Goal: Information Seeking & Learning: Learn about a topic

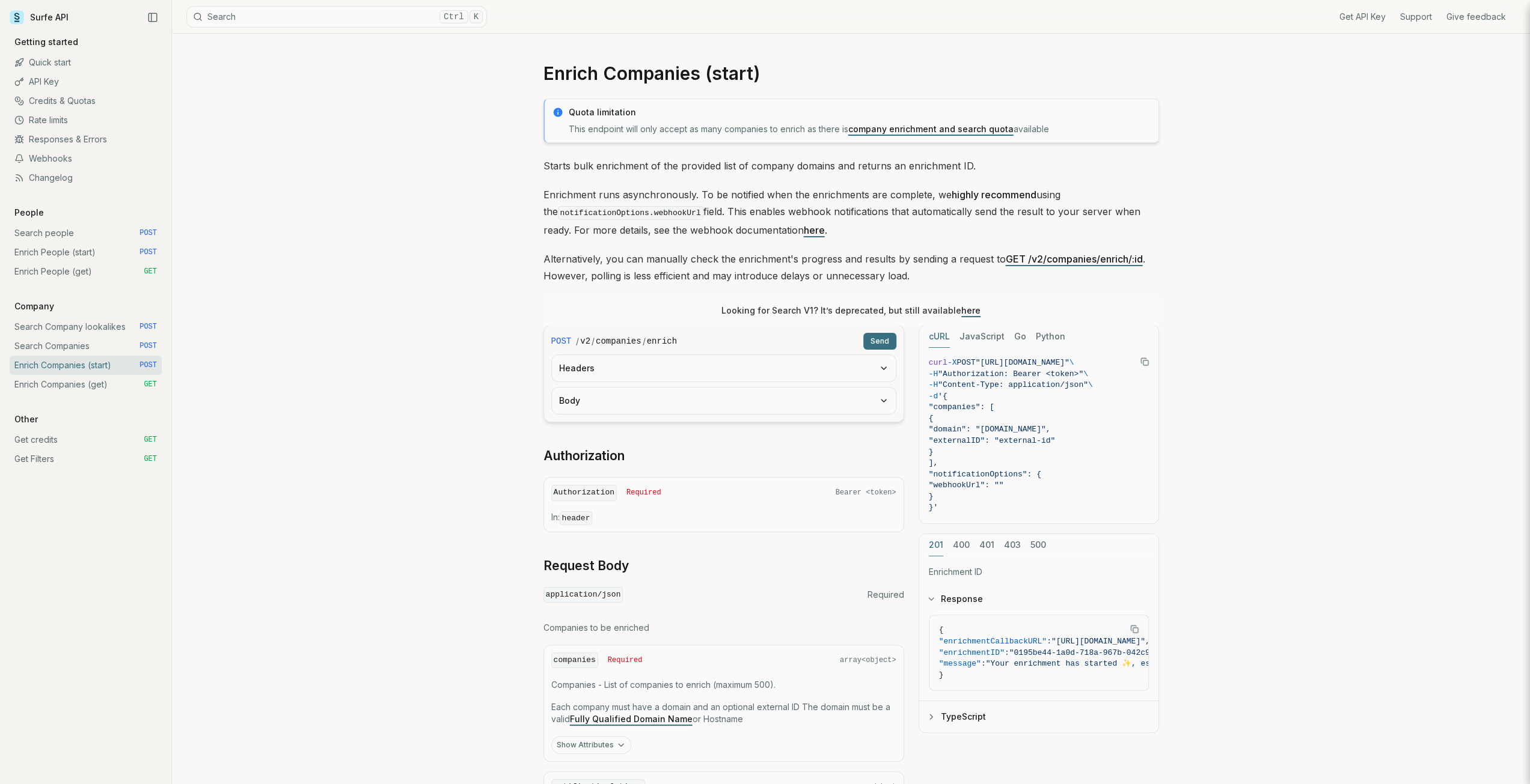
click at [64, 461] on link "Get Filters GET" at bounding box center [86, 459] width 152 height 19
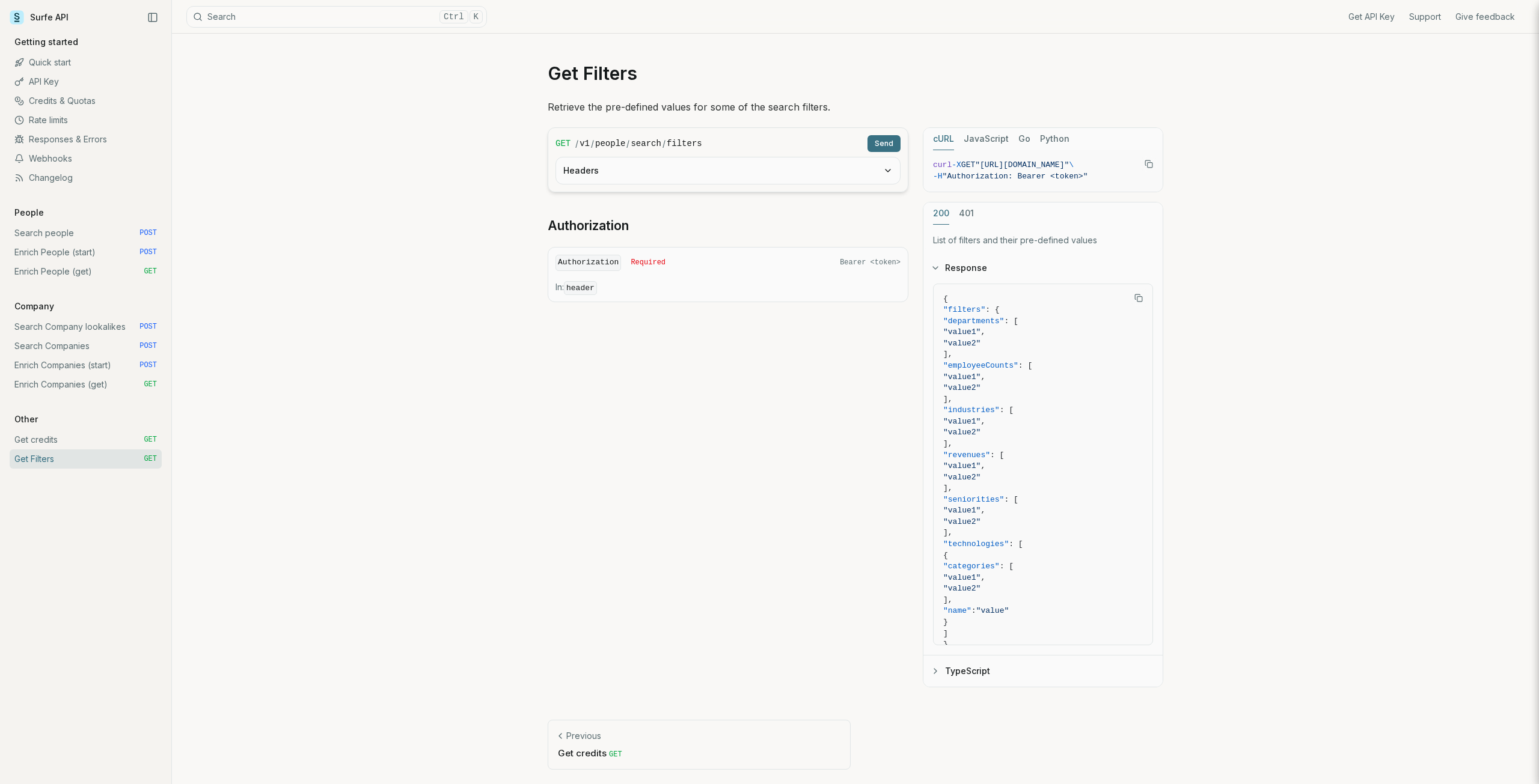
click at [67, 236] on link "Search people POST" at bounding box center [86, 233] width 152 height 19
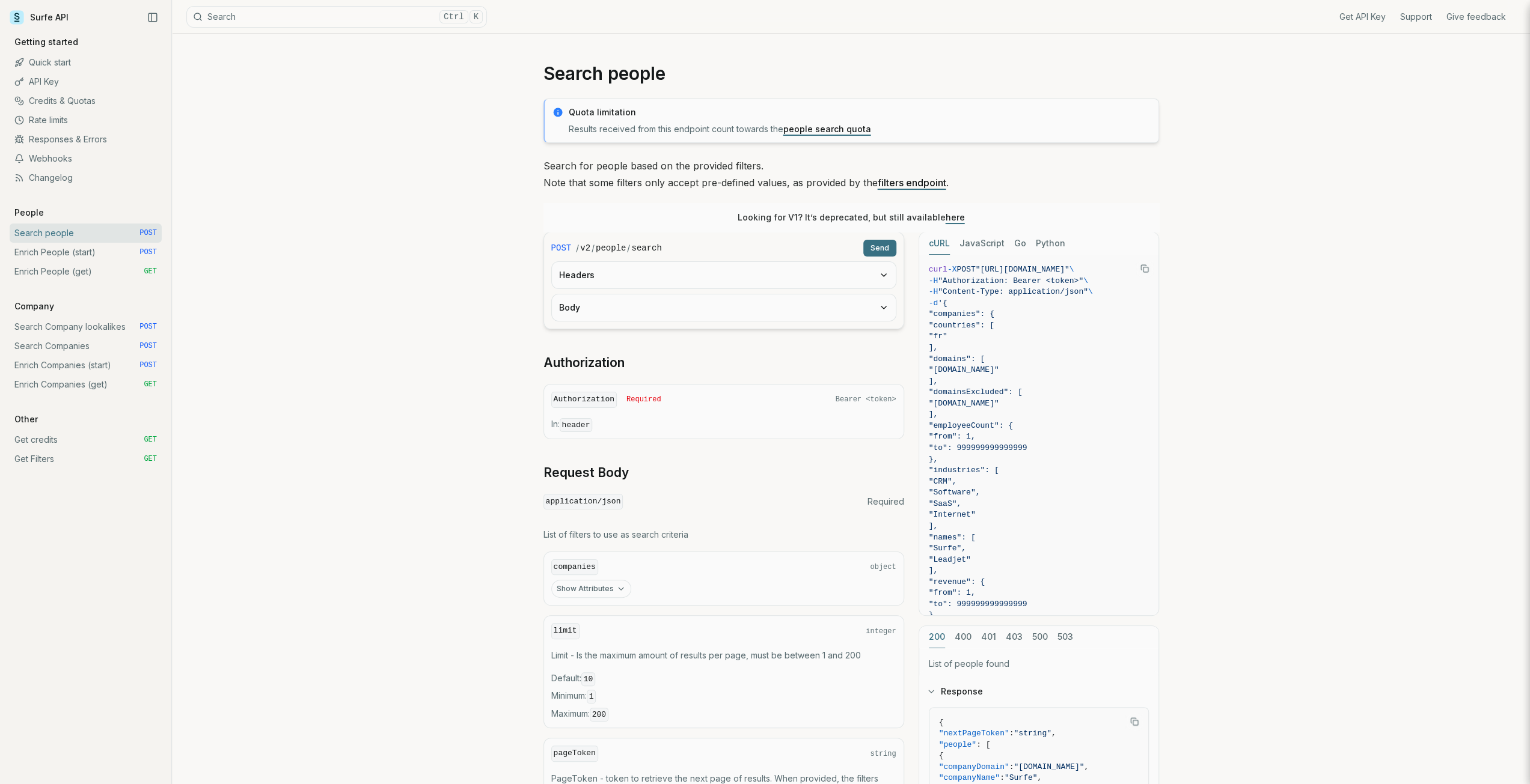
click at [58, 102] on link "Credits & Quotas" at bounding box center [86, 101] width 152 height 19
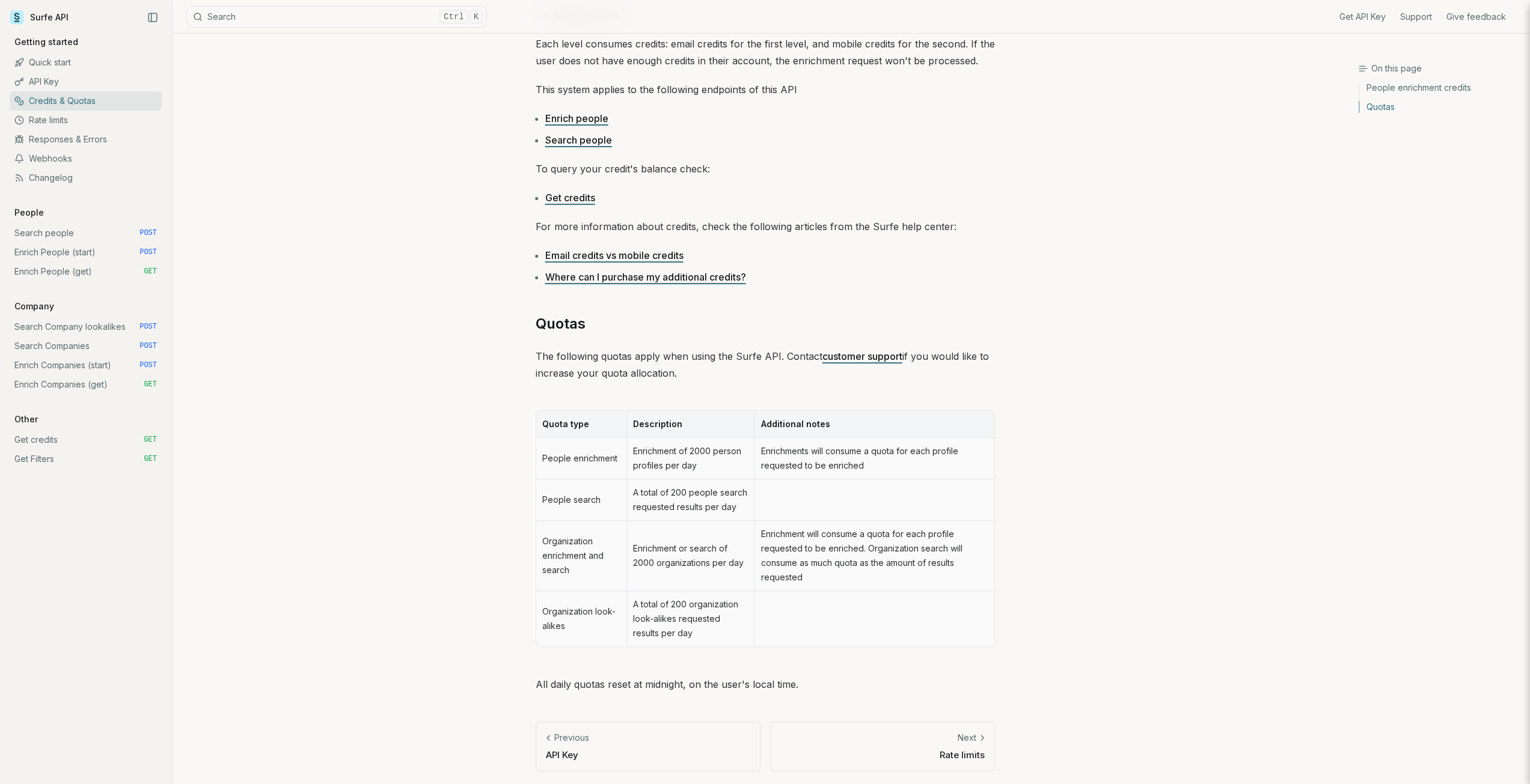
scroll to position [80, 0]
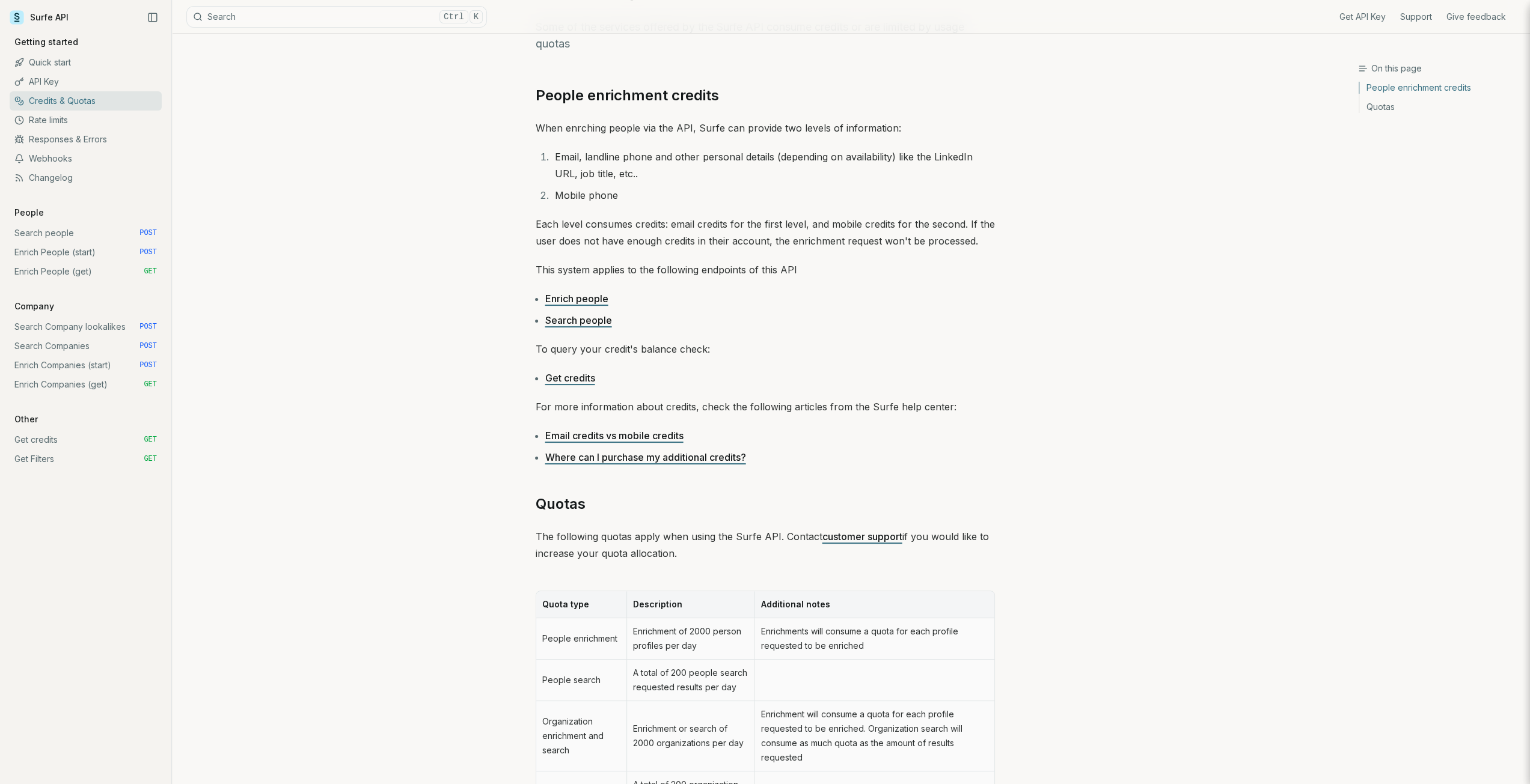
click at [34, 116] on link "Rate limits" at bounding box center [86, 120] width 152 height 19
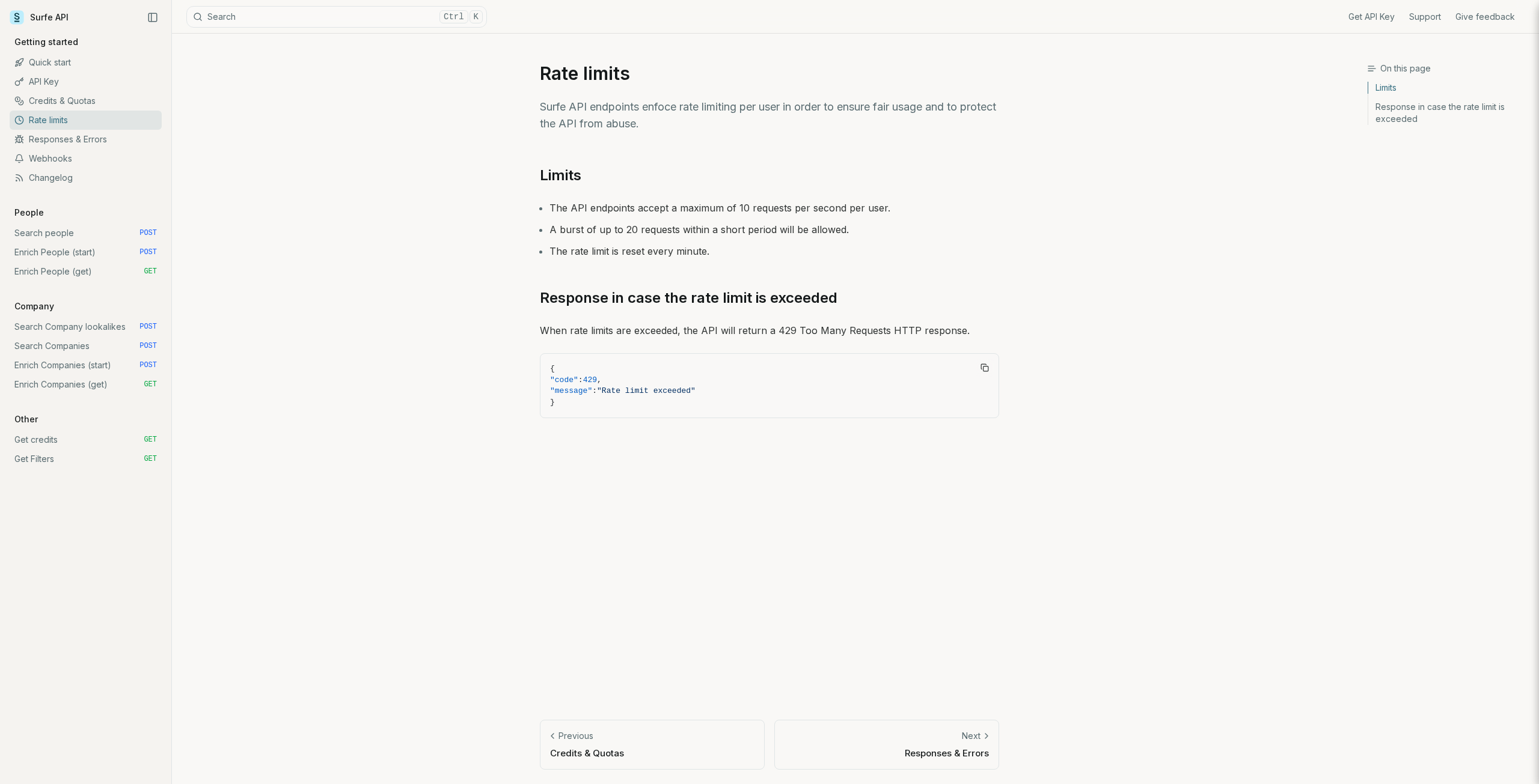
click at [54, 156] on link "Webhooks" at bounding box center [86, 158] width 152 height 19
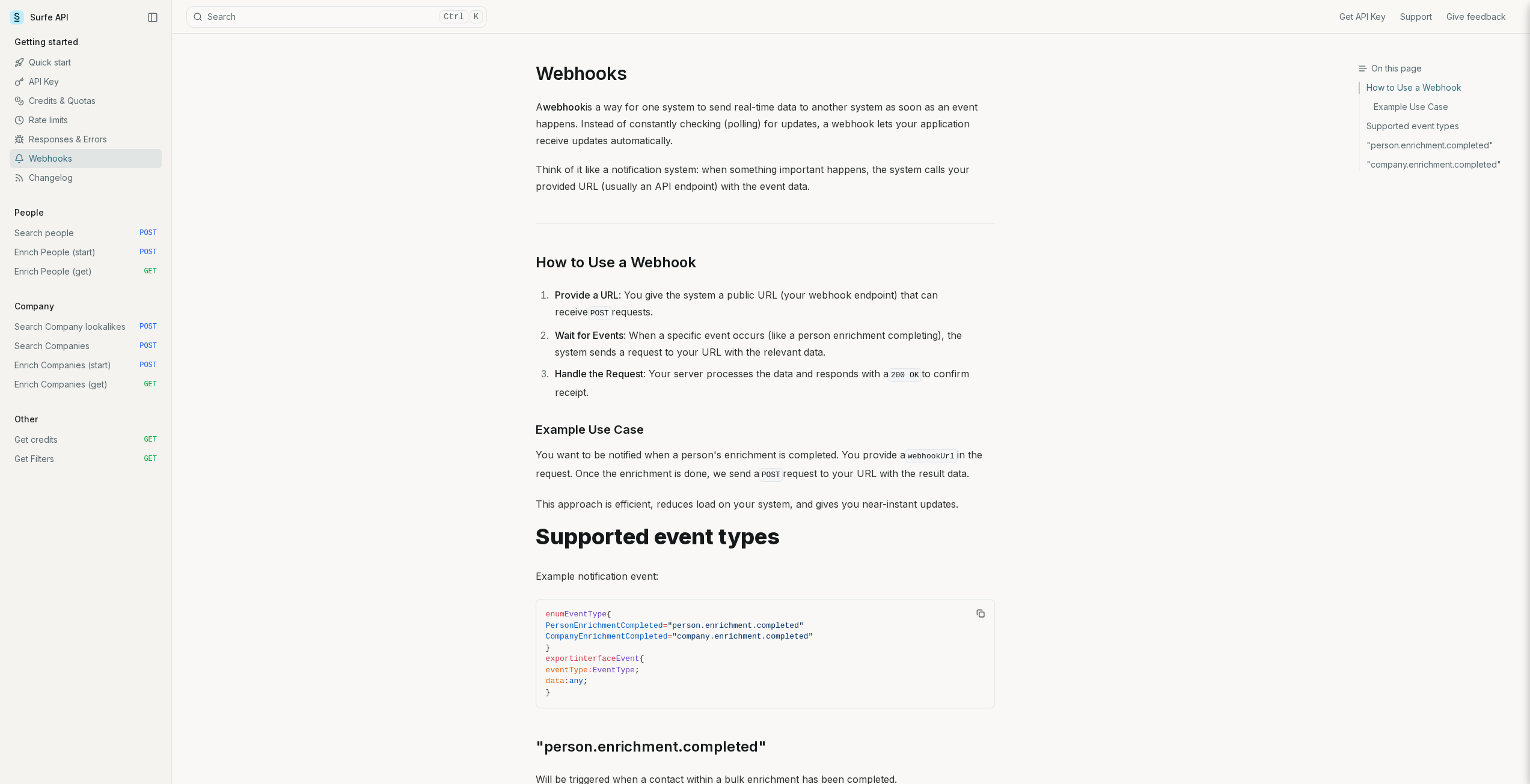
click at [76, 322] on link "Search Company lookalikes POST" at bounding box center [86, 327] width 152 height 19
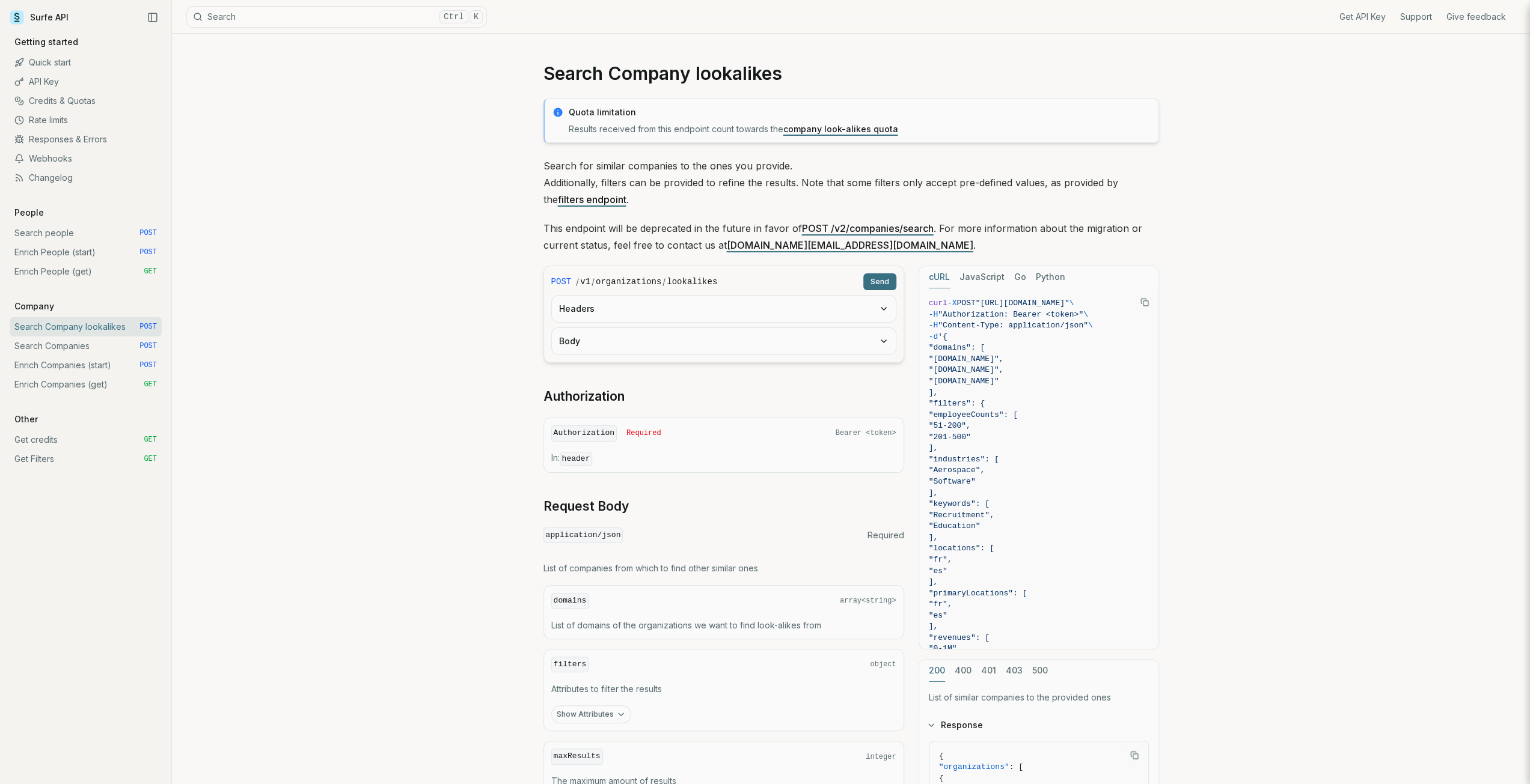
click at [81, 99] on link "Credits & Quotas" at bounding box center [86, 101] width 152 height 19
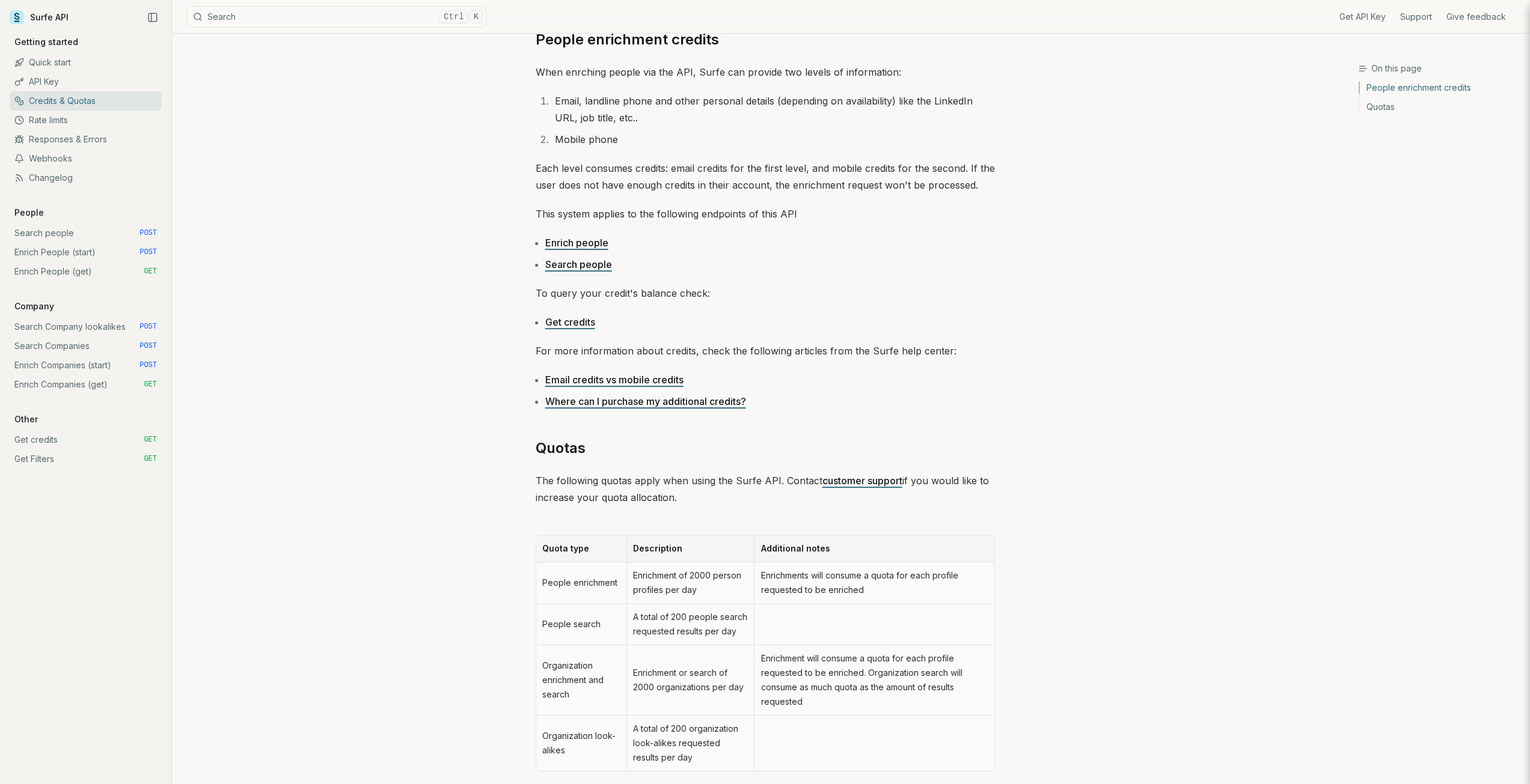
scroll to position [260, 0]
